Goal: Check status: Check status

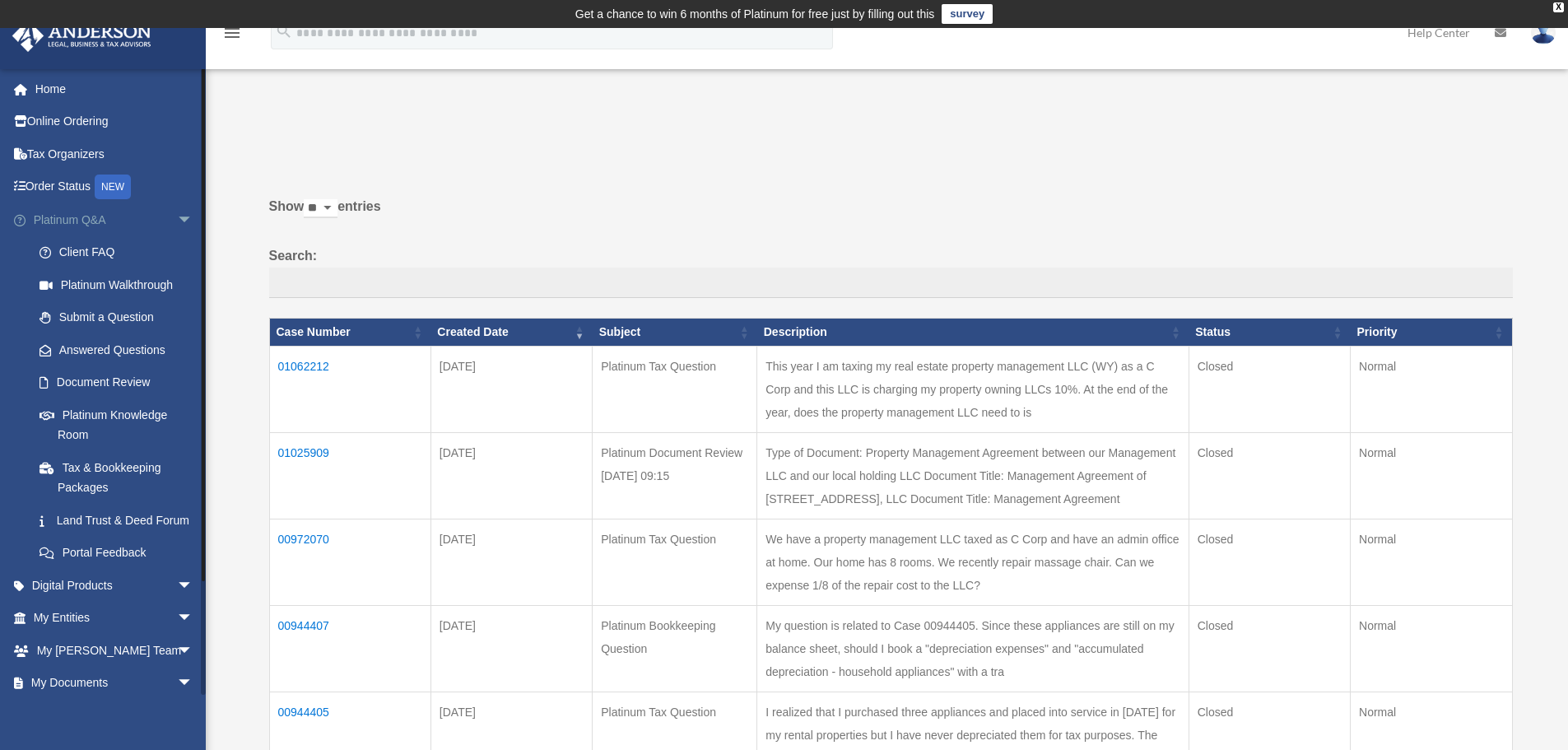
click at [180, 223] on span "arrow_drop_down" at bounding box center [193, 220] width 33 height 34
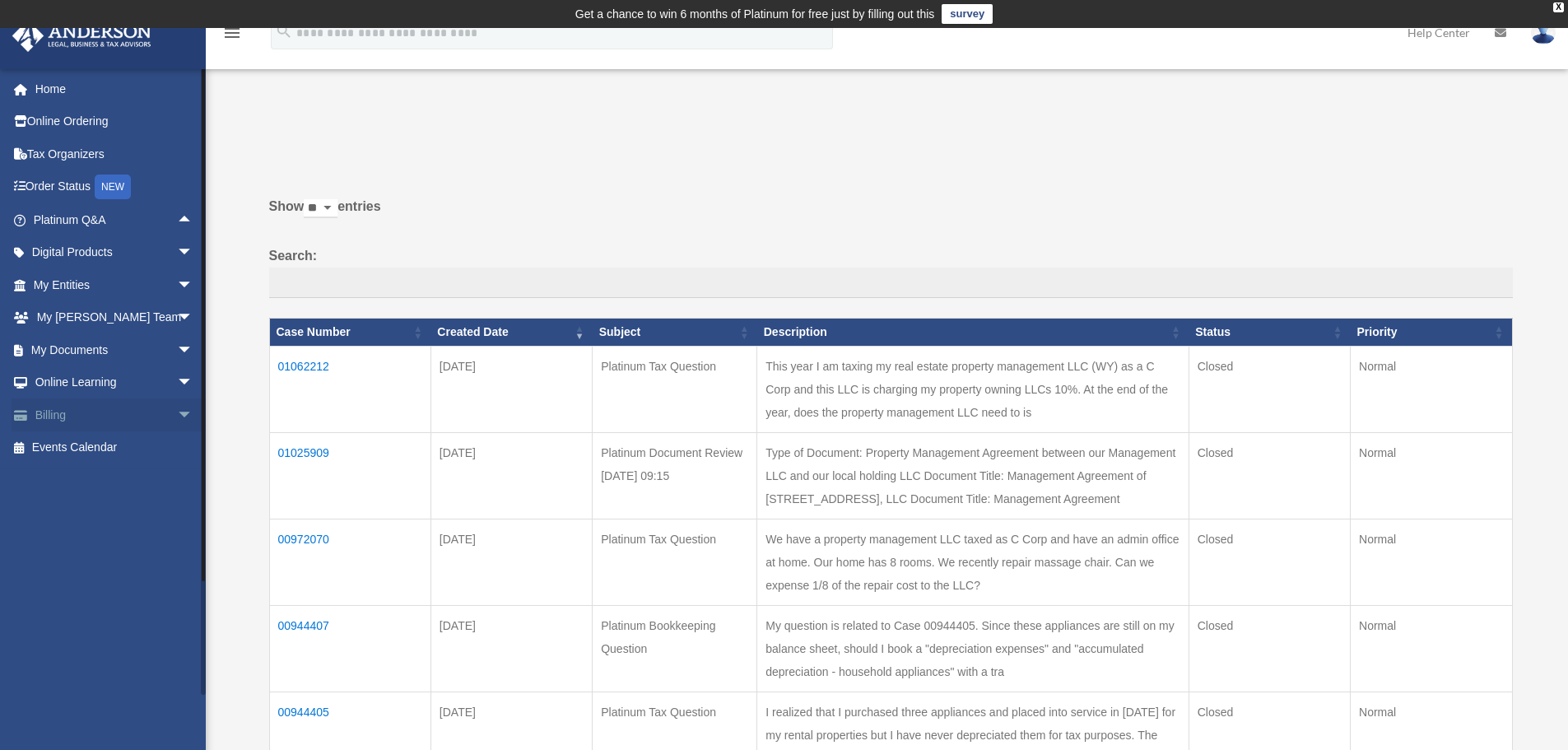
click at [178, 418] on span "arrow_drop_down" at bounding box center [193, 415] width 33 height 34
click at [108, 450] on link "$ Open Invoices" at bounding box center [120, 448] width 195 height 34
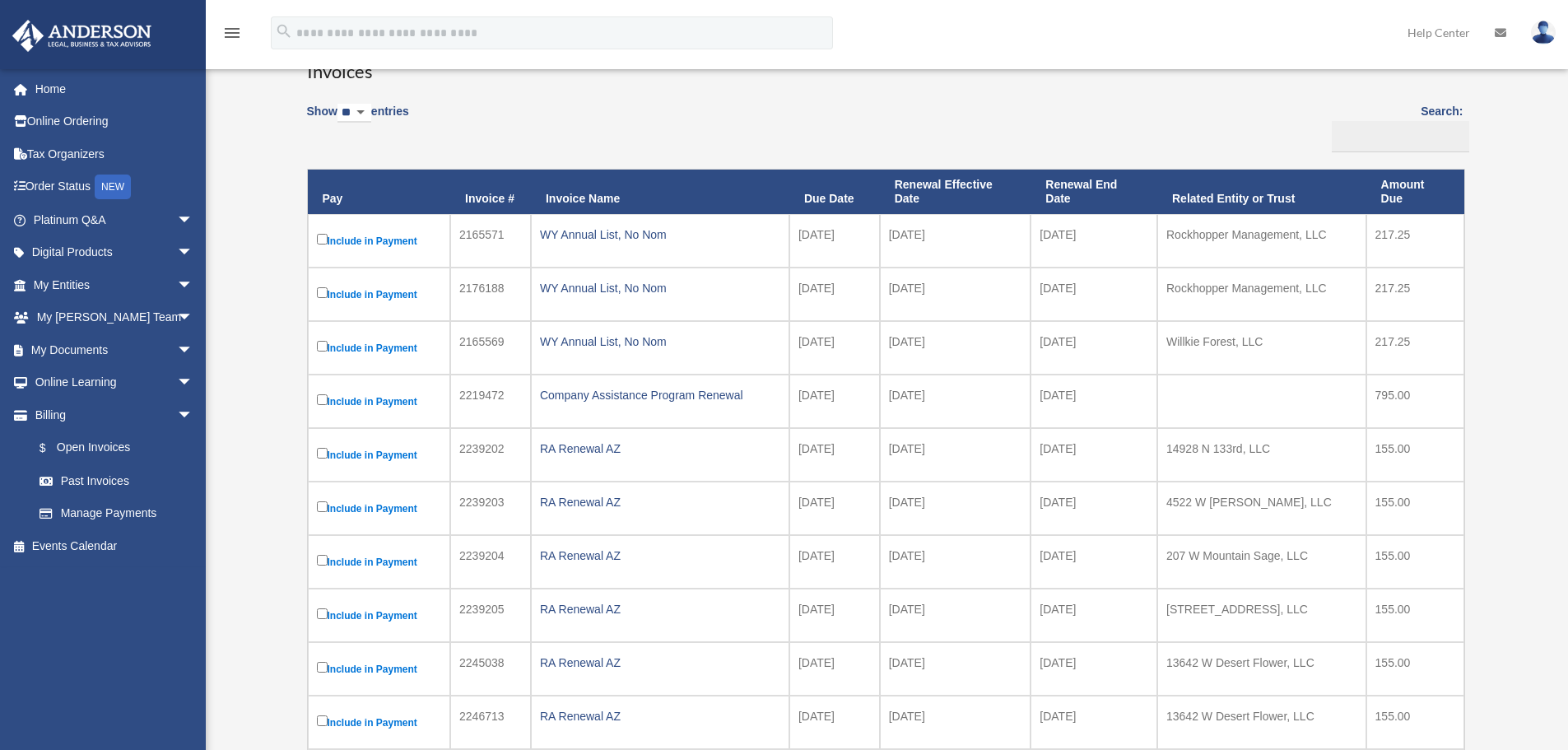
scroll to position [411, 0]
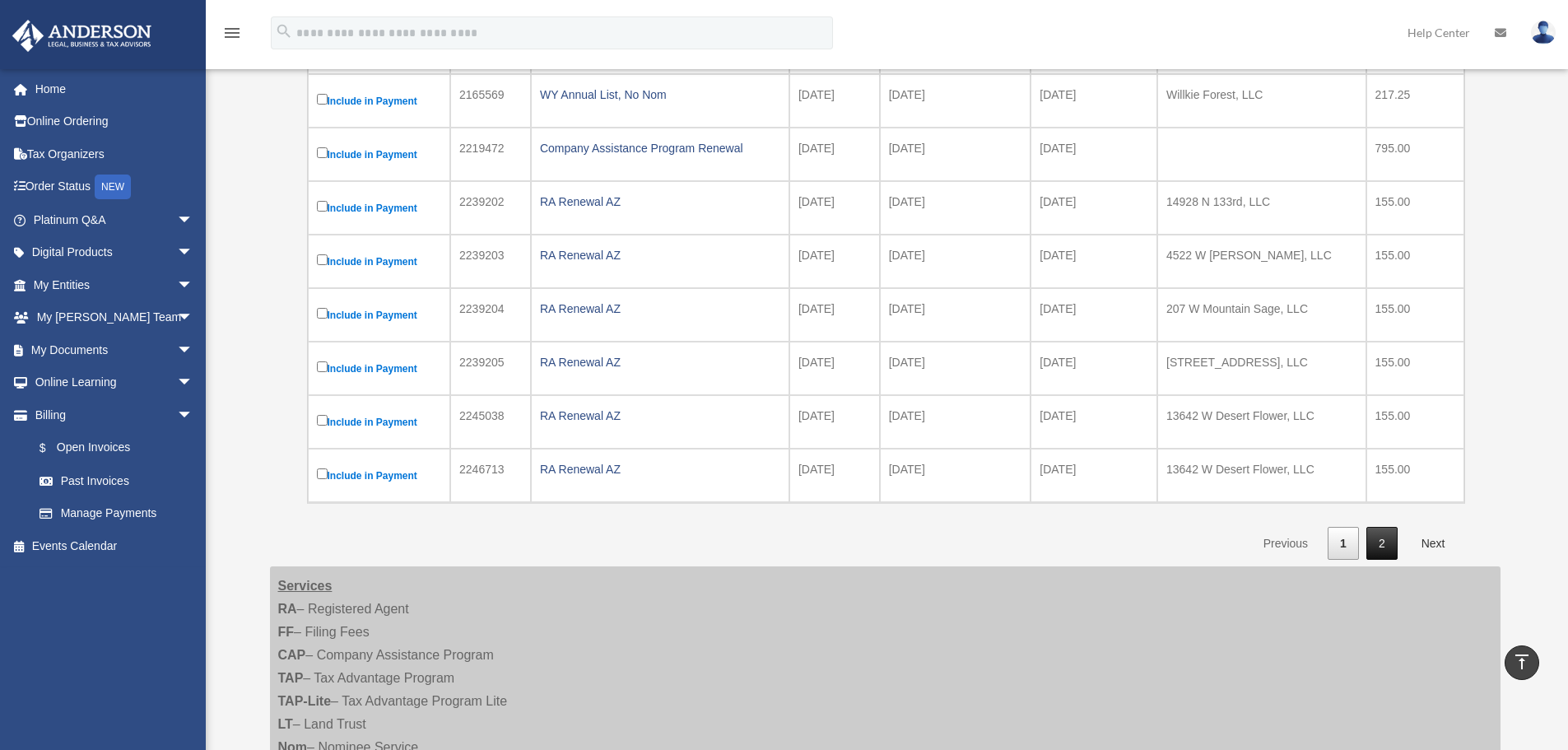
click at [1384, 539] on link "2" at bounding box center [1382, 543] width 31 height 34
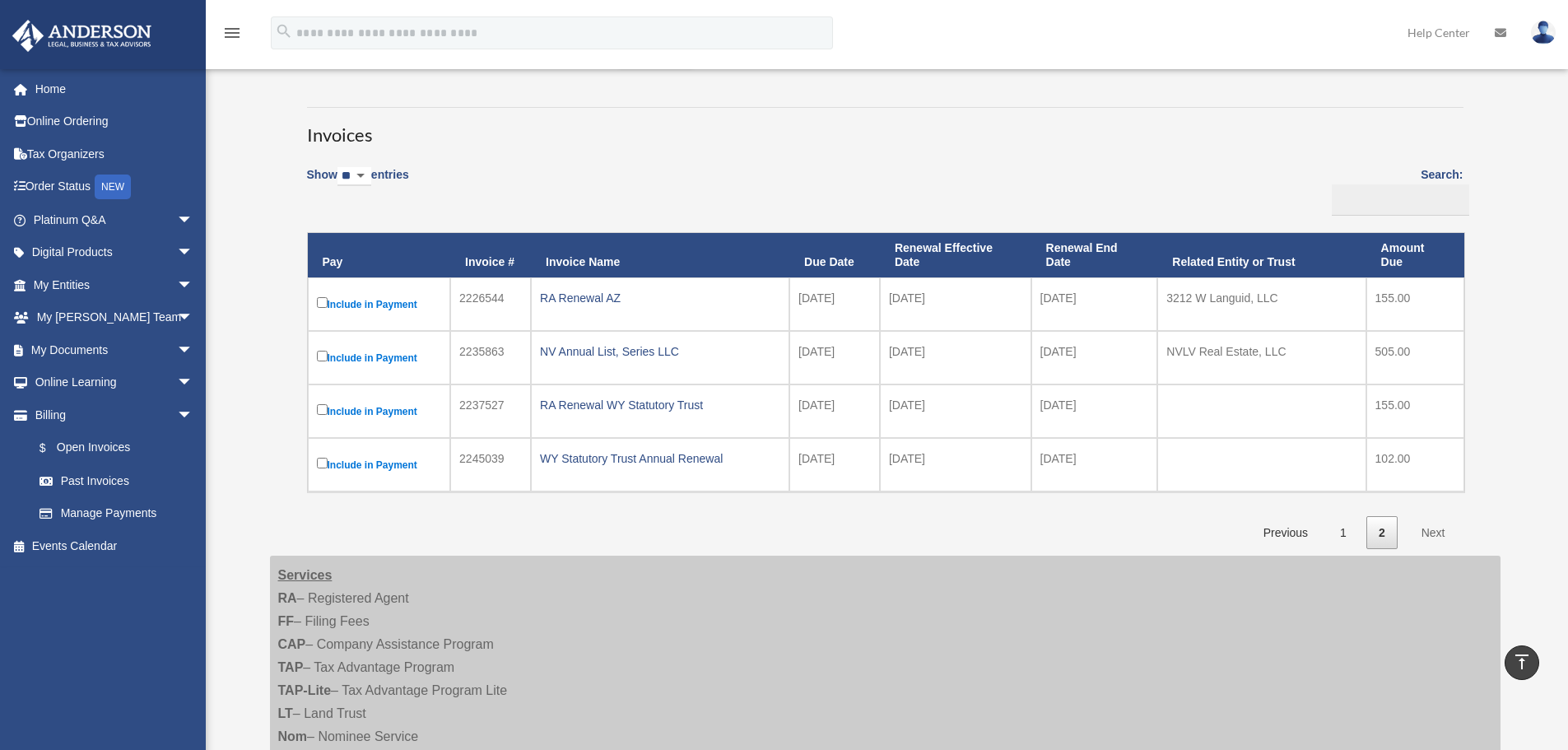
scroll to position [82, 0]
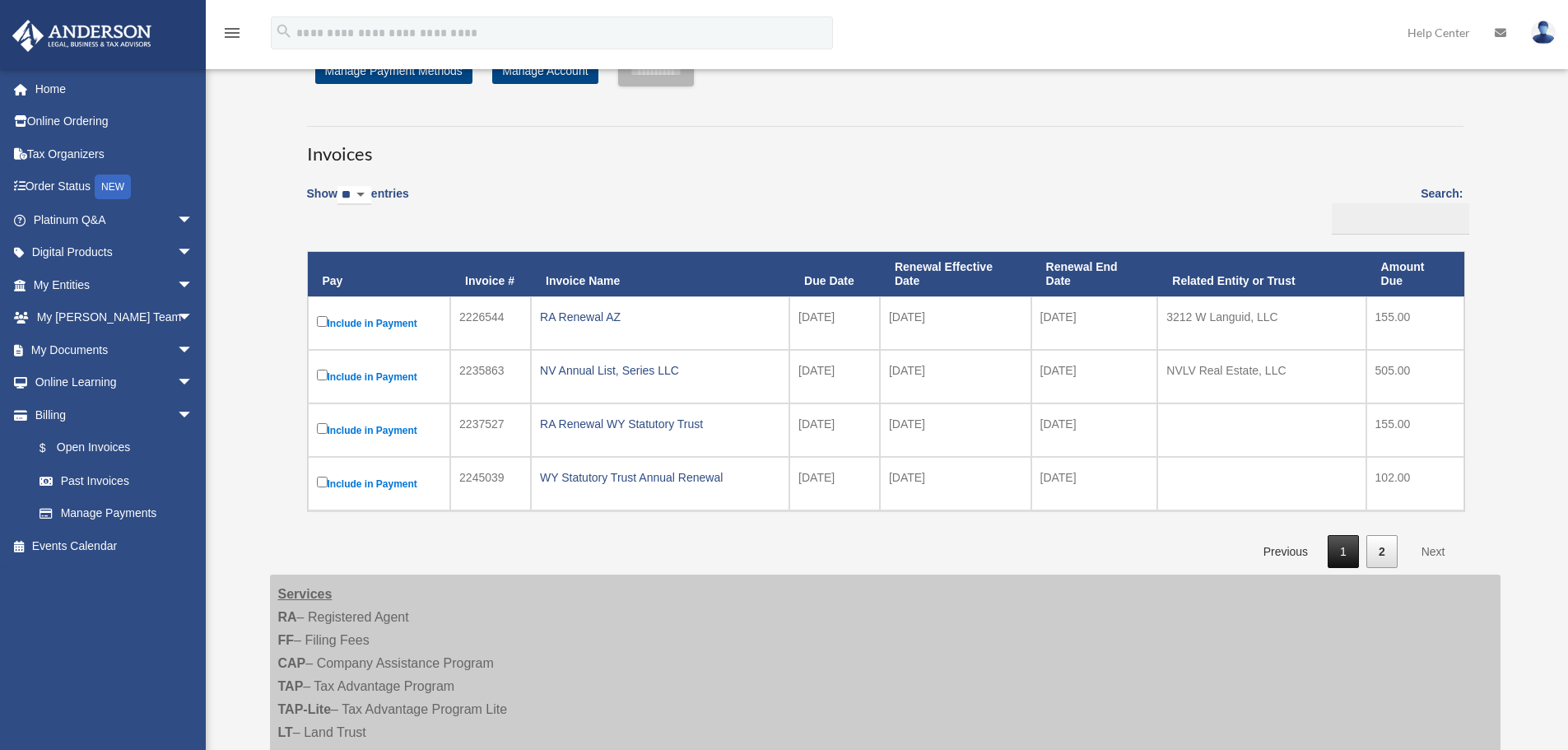
click at [1341, 550] on link "1" at bounding box center [1343, 551] width 31 height 34
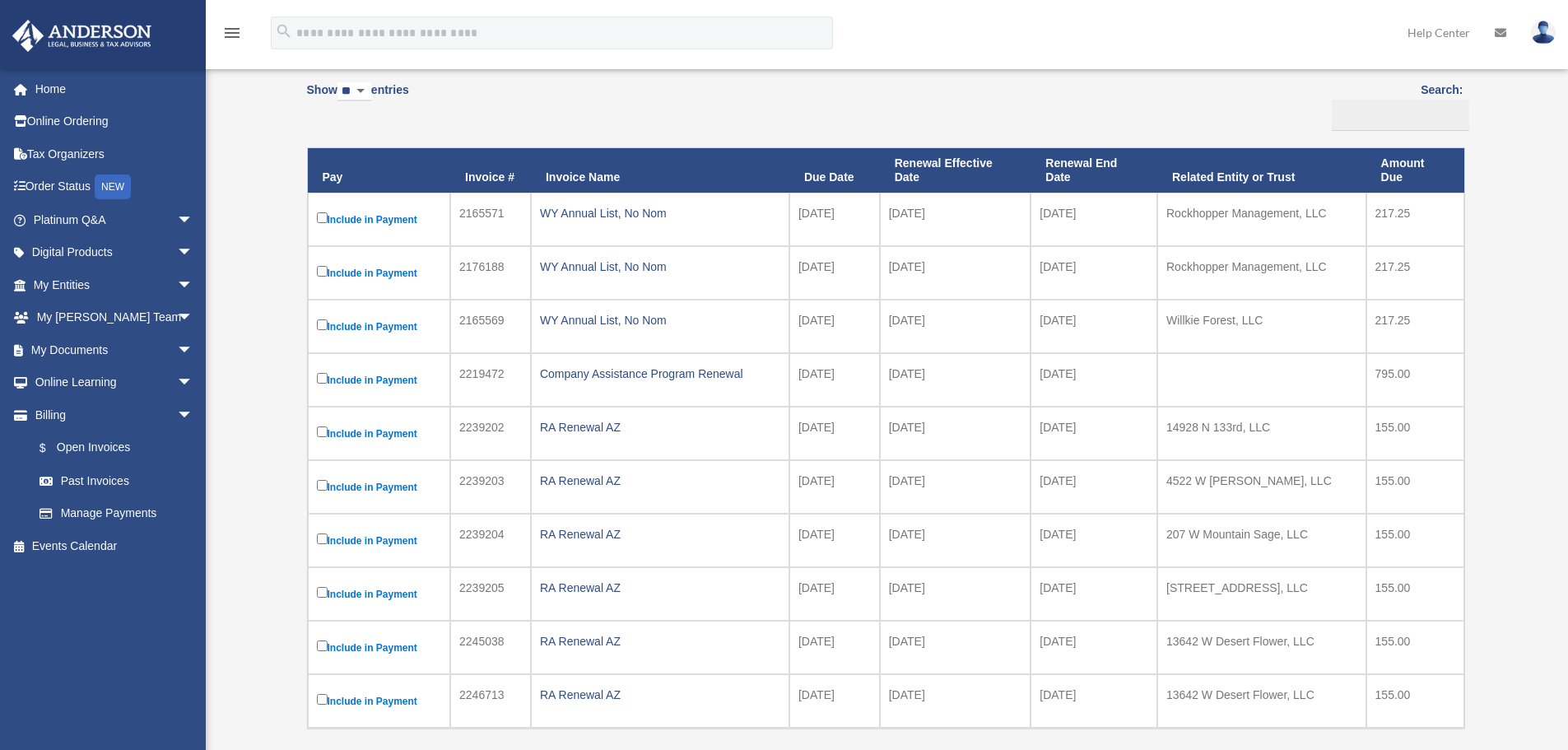
scroll to position [247, 0]
